Goal: Task Accomplishment & Management: Manage account settings

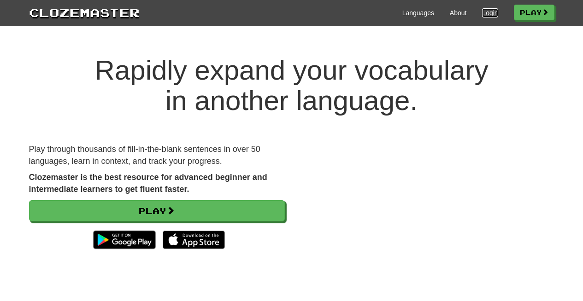
click at [489, 16] on link "Login" at bounding box center [490, 12] width 16 height 9
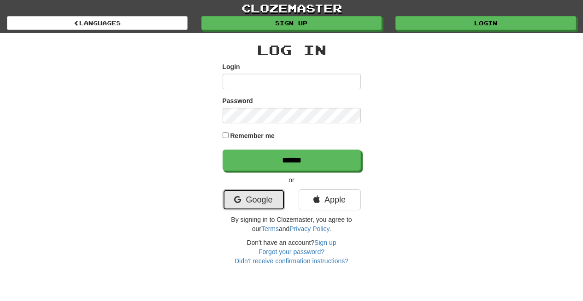
click at [267, 206] on link "Google" at bounding box center [254, 199] width 62 height 21
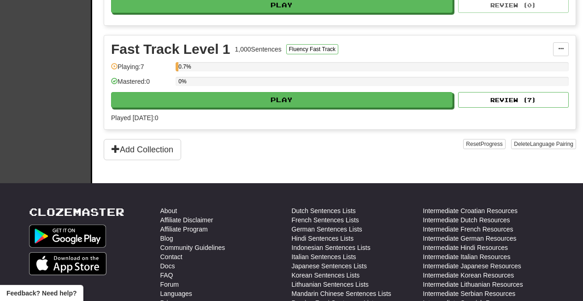
scroll to position [302, 0]
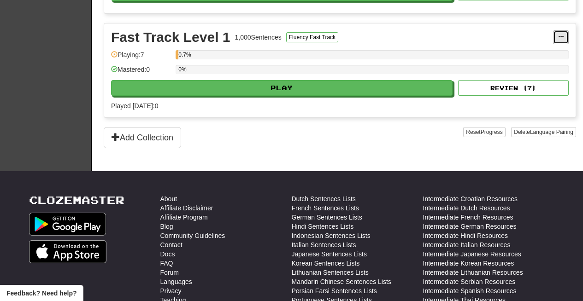
click at [562, 39] on span at bounding box center [561, 37] width 6 height 6
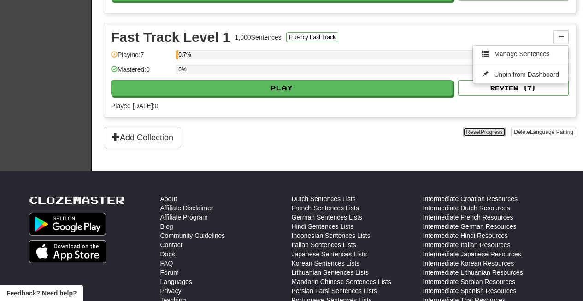
click at [492, 132] on span "Progress" at bounding box center [492, 132] width 22 height 6
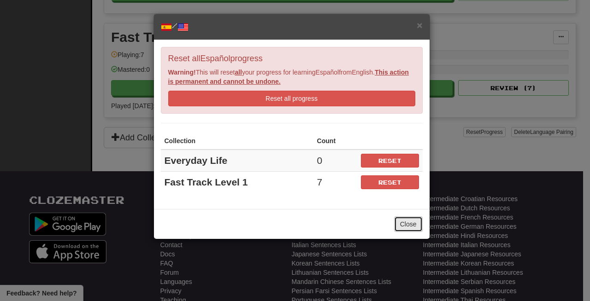
click at [407, 225] on button "Close" at bounding box center [408, 225] width 29 height 16
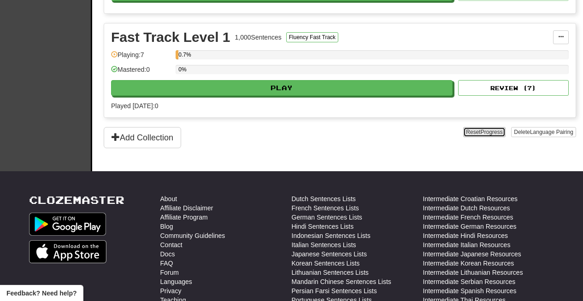
click at [471, 130] on button "Reset Progress" at bounding box center [484, 132] width 42 height 10
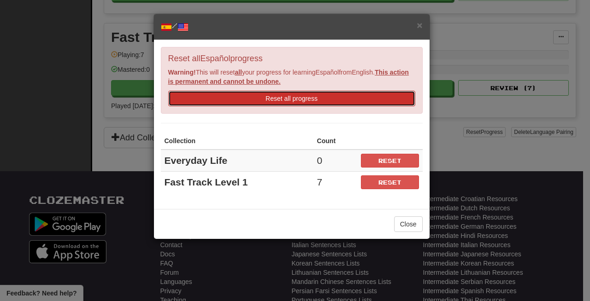
click at [343, 93] on button "Reset all progress" at bounding box center [291, 99] width 247 height 16
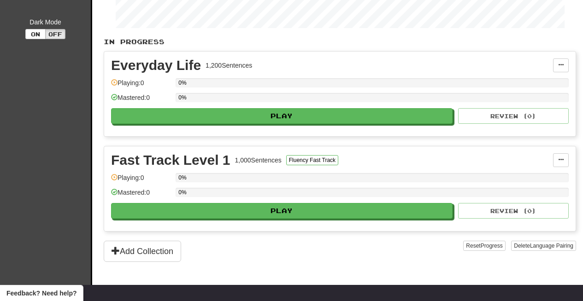
scroll to position [181, 0]
